Goal: Task Accomplishment & Management: Manage account settings

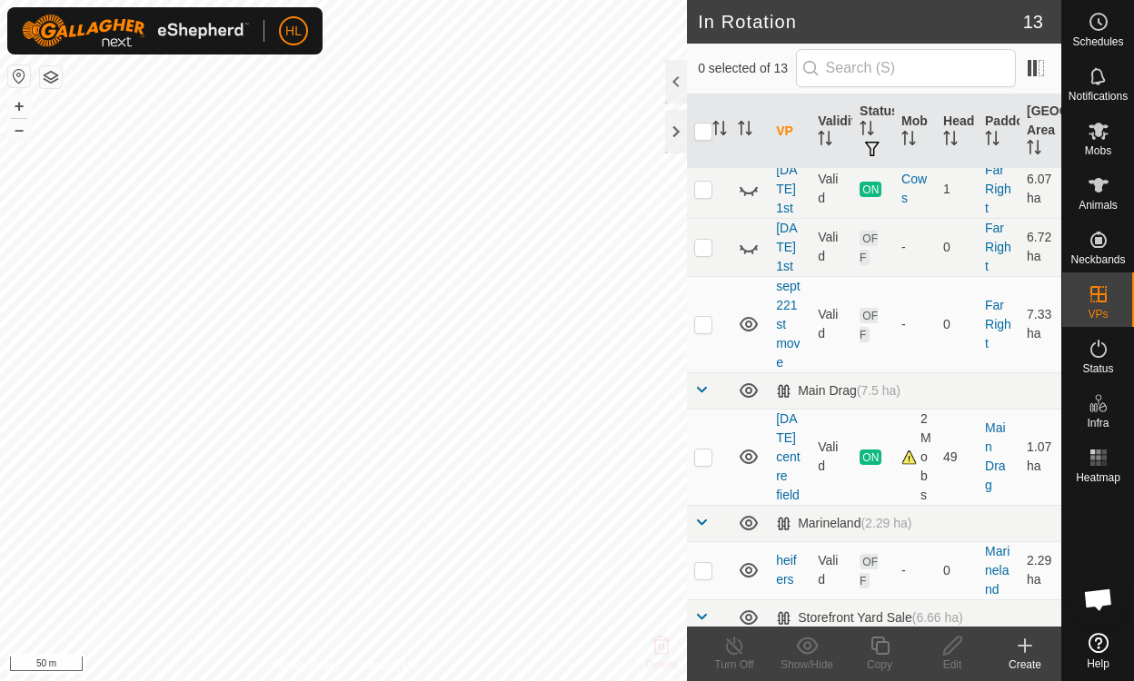
scroll to position [446, 0]
click at [697, 449] on p-checkbox at bounding box center [703, 456] width 18 height 15
click at [706, 449] on p-checkbox at bounding box center [703, 456] width 18 height 15
checkbox input "false"
checkbox input "true"
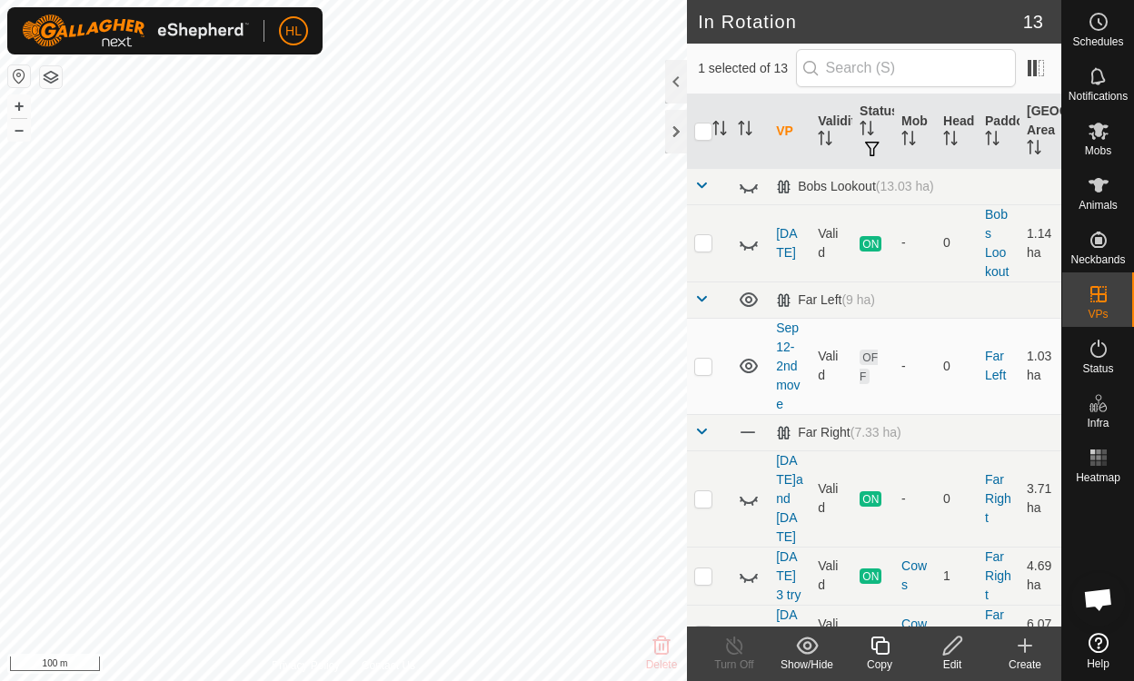
checkbox input "false"
checkbox input "true"
